Goal: Complete Application Form: Complete application form

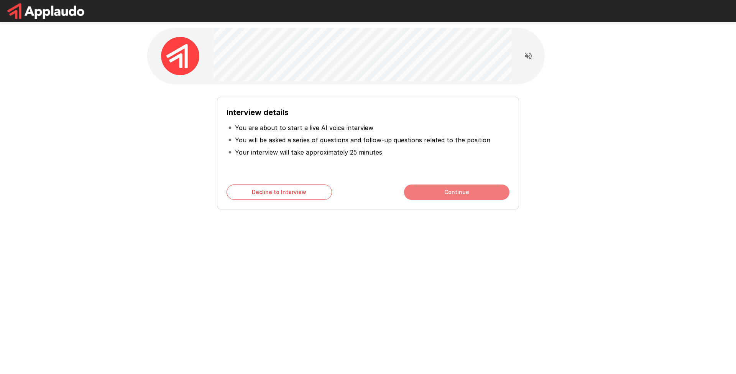
click at [424, 190] on button "Continue" at bounding box center [456, 191] width 105 height 15
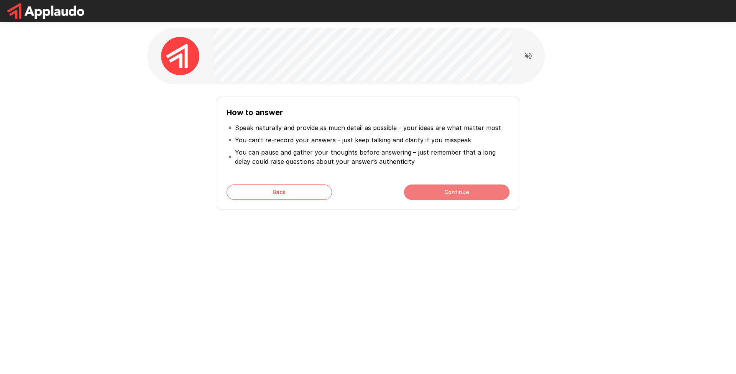
click at [424, 189] on button "Continue" at bounding box center [456, 191] width 105 height 15
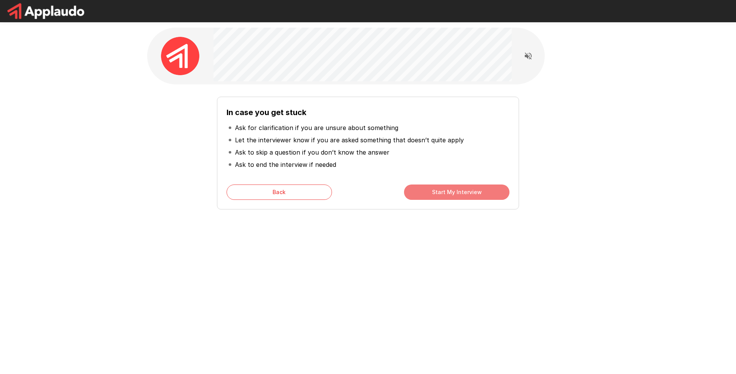
click at [424, 190] on button "Start My Interview" at bounding box center [456, 191] width 105 height 15
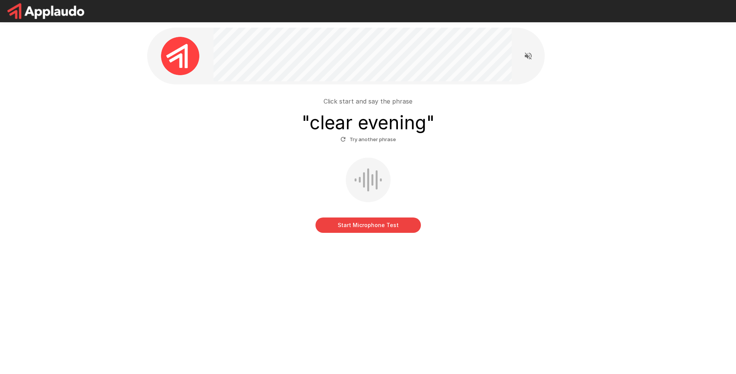
click at [374, 227] on button "Start Microphone Test" at bounding box center [367, 224] width 105 height 15
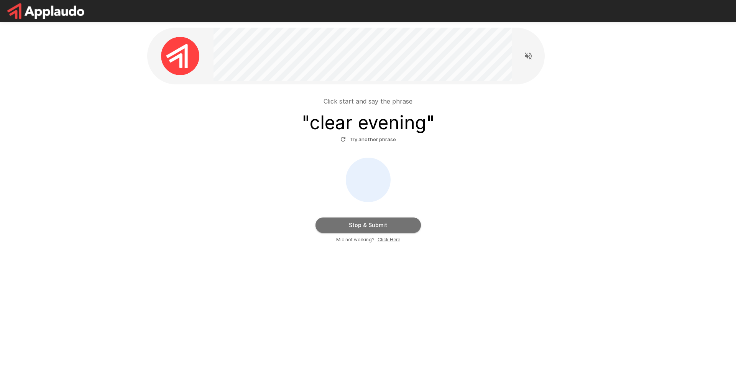
click at [387, 228] on button "Stop & Submit" at bounding box center [367, 224] width 105 height 15
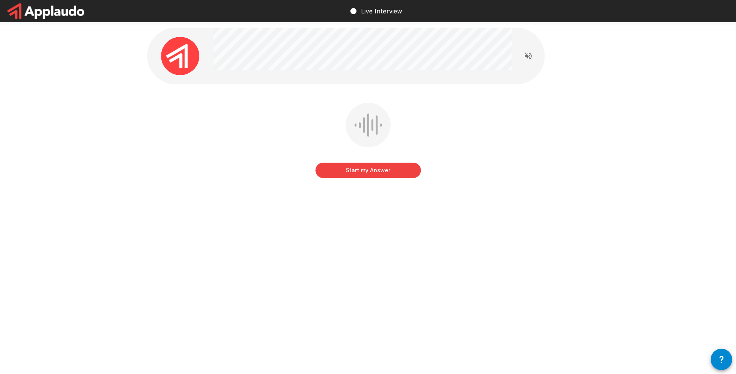
click at [363, 174] on button "Start my Answer" at bounding box center [367, 170] width 105 height 15
click at [363, 174] on button "Stop & Submit" at bounding box center [367, 170] width 105 height 15
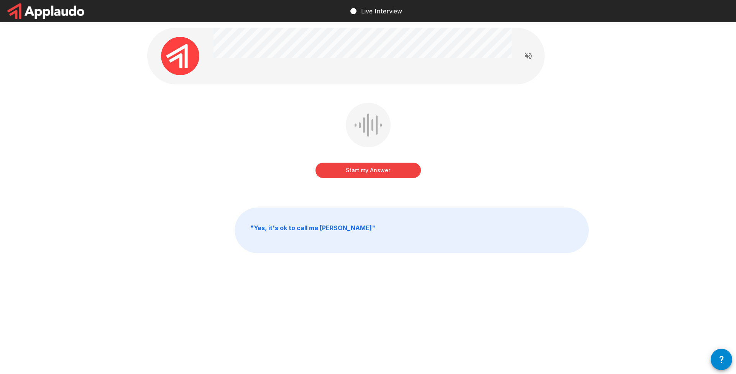
click at [371, 169] on button "Start my Answer" at bounding box center [367, 170] width 105 height 15
click at [371, 169] on button "Stop & Submit" at bounding box center [367, 170] width 105 height 15
click at [379, 175] on button "Start my Answer" at bounding box center [367, 170] width 105 height 15
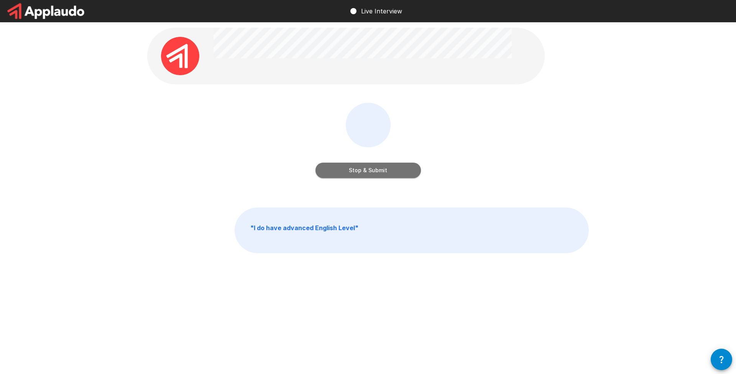
click at [379, 175] on button "Stop & Submit" at bounding box center [367, 170] width 105 height 15
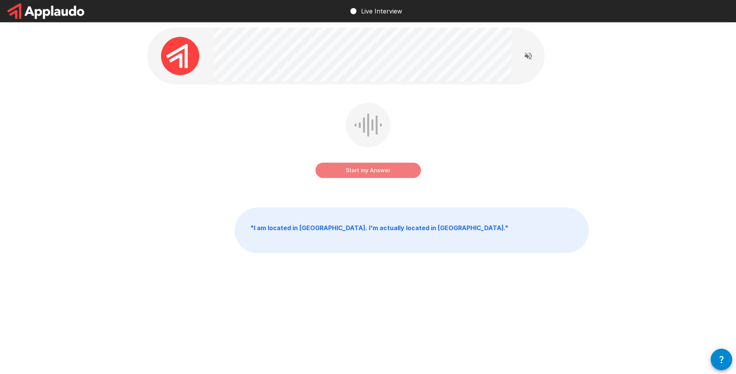
click at [354, 171] on button "Start my Answer" at bounding box center [367, 170] width 105 height 15
click at [354, 171] on button "Stop & Submit" at bounding box center [367, 170] width 105 height 15
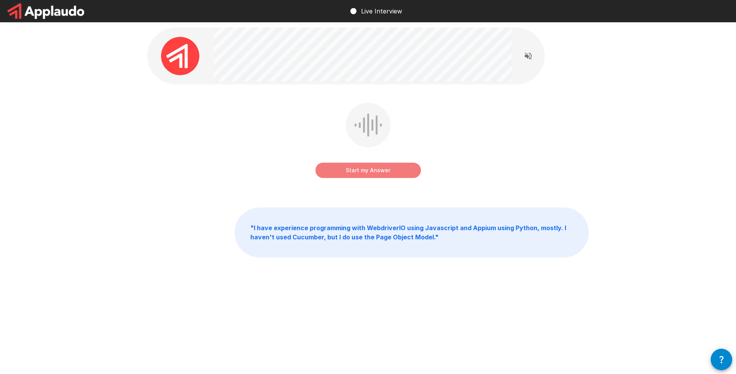
click at [359, 171] on button "Start my Answer" at bounding box center [367, 170] width 105 height 15
click at [359, 171] on button "Stop & Submit" at bounding box center [367, 170] width 105 height 15
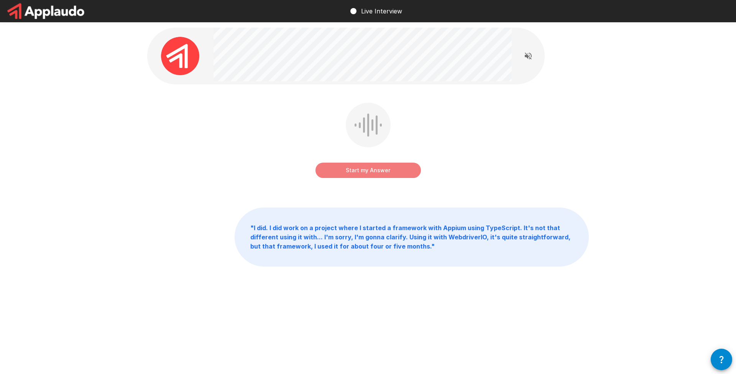
click at [359, 171] on button "Start my Answer" at bounding box center [367, 170] width 105 height 15
click at [359, 171] on button "Stop & Submit" at bounding box center [367, 170] width 105 height 15
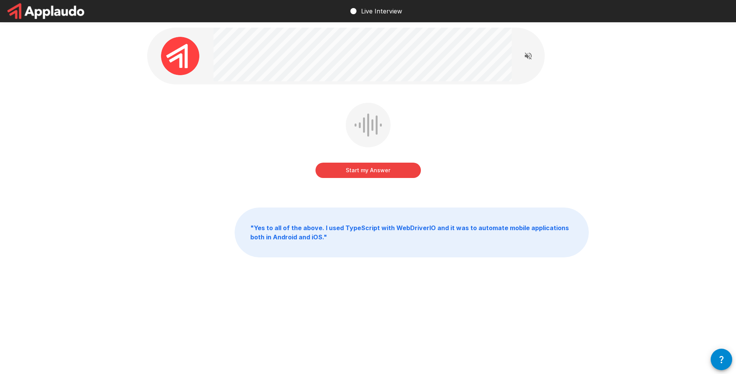
click at [366, 169] on button "Start my Answer" at bounding box center [367, 170] width 105 height 15
click at [366, 169] on button "Stop & Submit" at bounding box center [367, 170] width 105 height 15
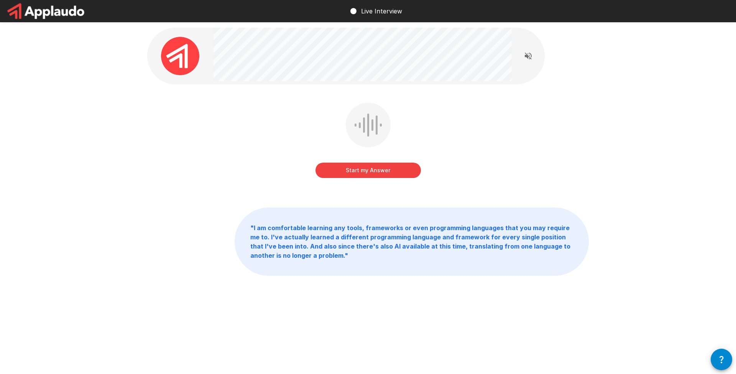
click at [375, 176] on button "Start my Answer" at bounding box center [367, 170] width 105 height 15
click at [375, 176] on button "Stop & Submit" at bounding box center [367, 170] width 105 height 15
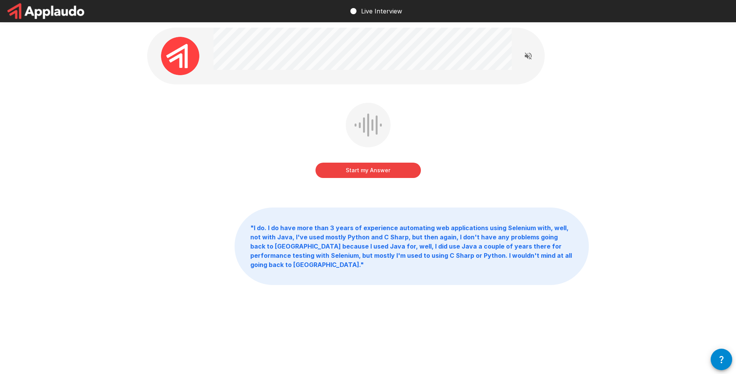
click at [370, 173] on button "Start my Answer" at bounding box center [367, 170] width 105 height 15
click at [370, 173] on button "Stop & Submit" at bounding box center [367, 170] width 105 height 15
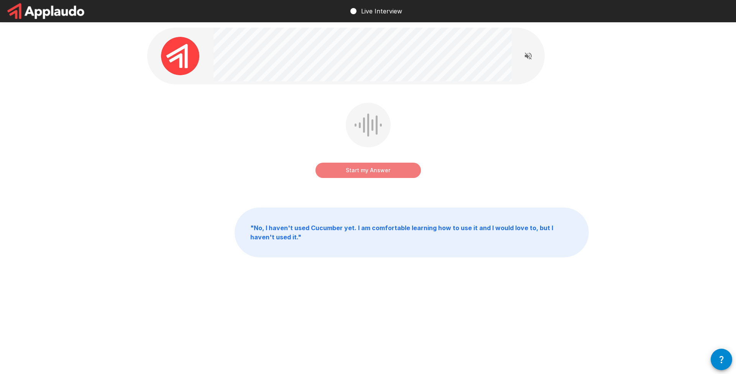
click at [365, 169] on button "Start my Answer" at bounding box center [367, 170] width 105 height 15
click at [365, 169] on button "Stop & Submit" at bounding box center [367, 170] width 105 height 15
click at [365, 169] on button "Start my Answer" at bounding box center [367, 170] width 105 height 15
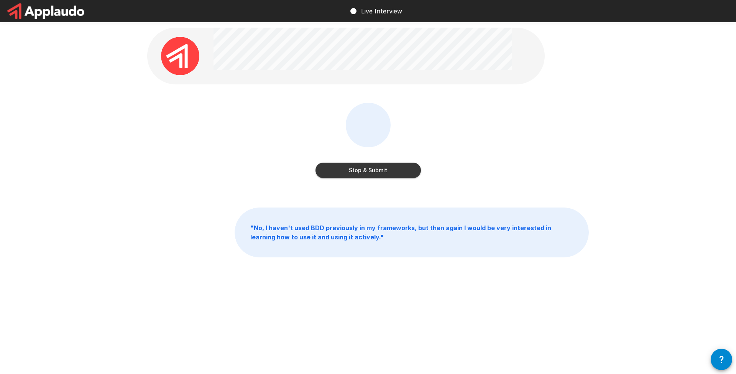
click at [365, 169] on button "Stop & Submit" at bounding box center [367, 170] width 105 height 15
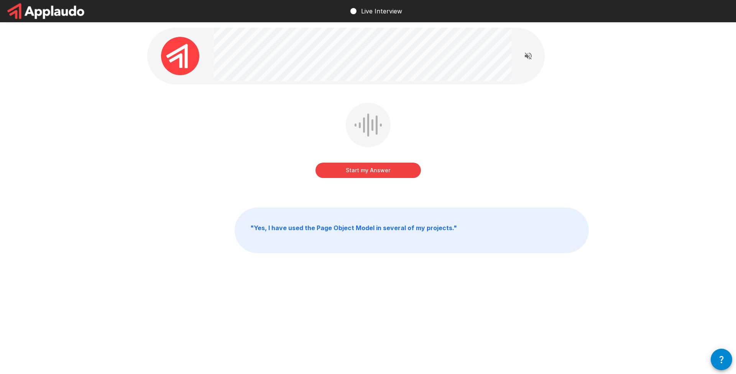
click at [365, 169] on button "Start my Answer" at bounding box center [367, 170] width 105 height 15
click at [365, 169] on button "Stop & Submit" at bounding box center [367, 170] width 105 height 15
click at [365, 169] on button "Start my Answer" at bounding box center [367, 170] width 105 height 15
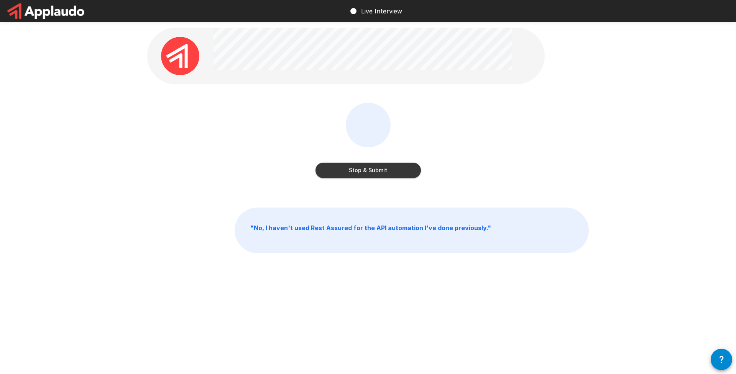
click at [365, 169] on button "Stop & Submit" at bounding box center [367, 170] width 105 height 15
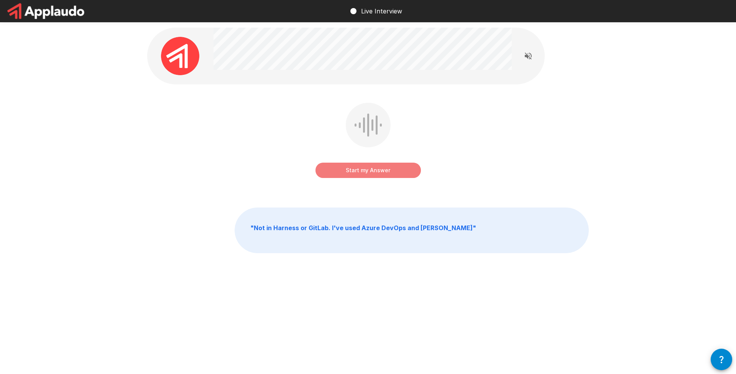
click at [353, 167] on button "Start my Answer" at bounding box center [367, 170] width 105 height 15
click at [353, 167] on button "Stop & Submit" at bounding box center [367, 170] width 105 height 15
click at [375, 173] on button "Start my Answer" at bounding box center [367, 170] width 105 height 15
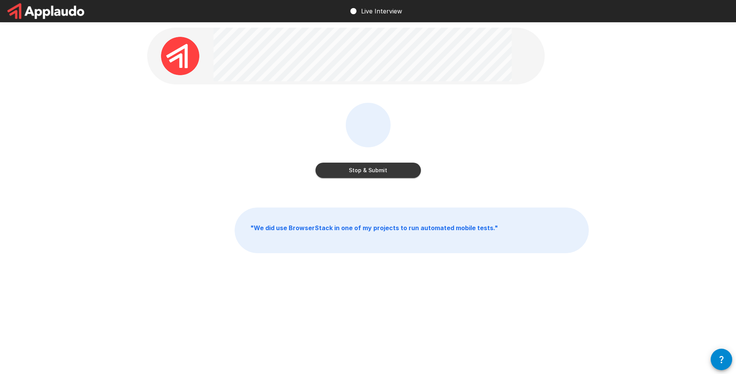
click at [375, 173] on button "Stop & Submit" at bounding box center [367, 170] width 105 height 15
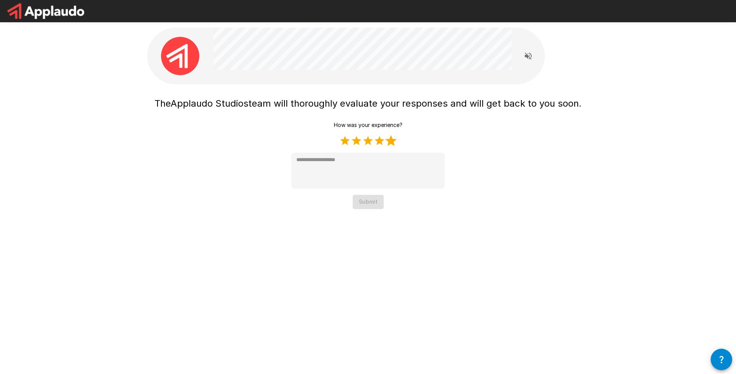
click at [388, 144] on label "5 Stars" at bounding box center [390, 140] width 11 height 11
type textarea "*"
click at [358, 203] on button "Submit" at bounding box center [368, 202] width 31 height 14
